Goal: Information Seeking & Learning: Learn about a topic

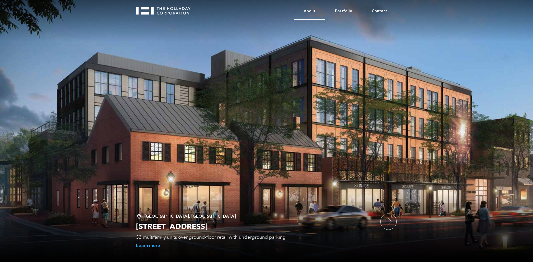
click at [312, 11] on link "About" at bounding box center [309, 11] width 31 height 17
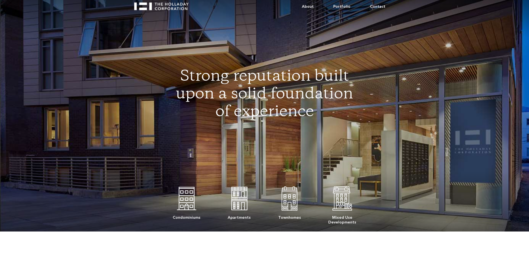
scroll to position [139, 0]
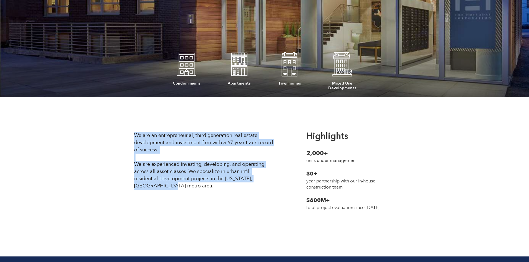
drag, startPoint x: 175, startPoint y: 185, endPoint x: 131, endPoint y: 132, distance: 69.2
click at [131, 132] on div "We are an entrepreneurial, third generation real estate development and investm…" at bounding box center [208, 161] width 155 height 58
copy div "We are an entrepreneurial, third generation real estate development and investm…"
